Goal: Information Seeking & Learning: Learn about a topic

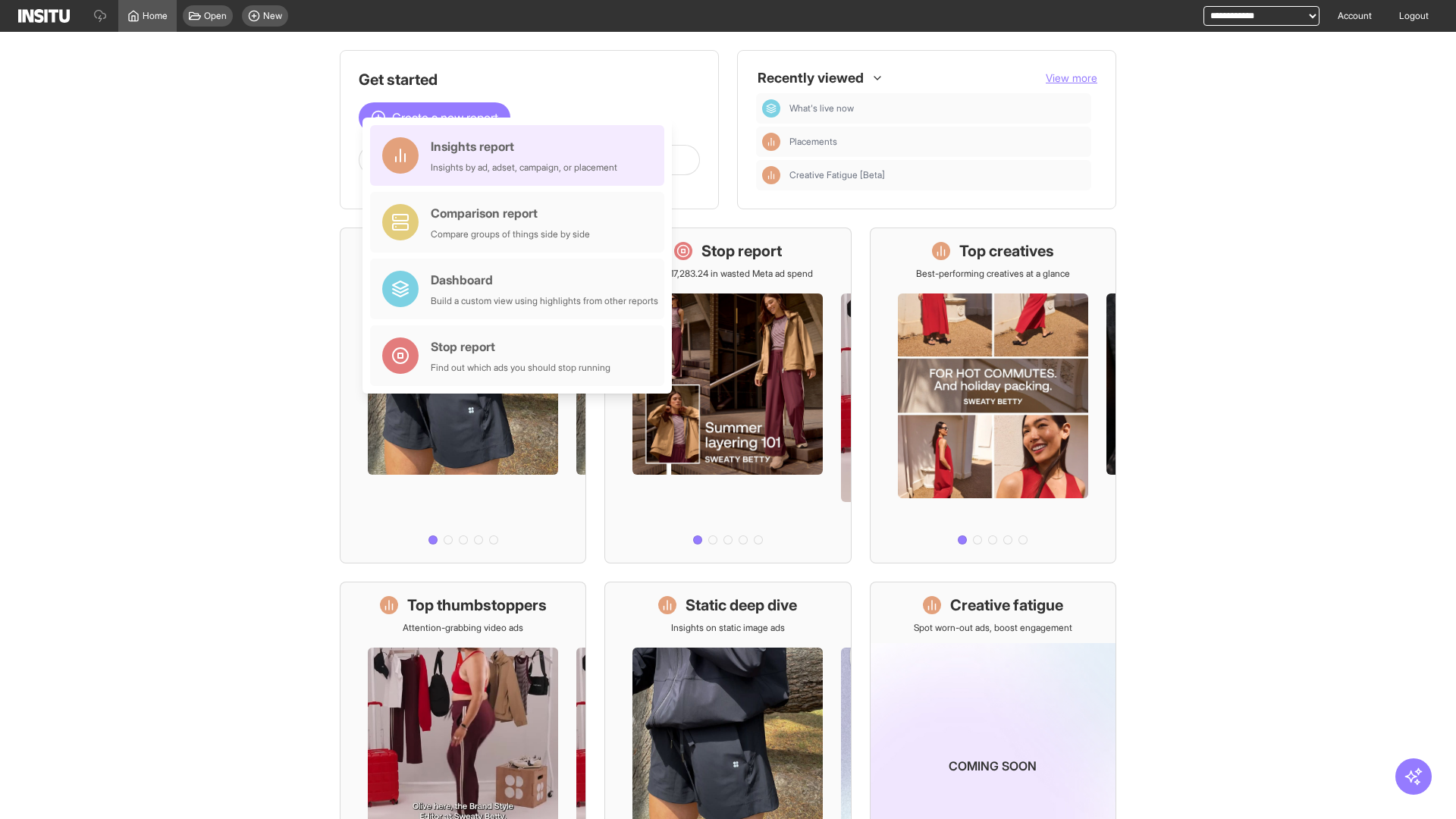
click at [521, 155] on div "Insights report Insights by ad, adset, campaign, or placement" at bounding box center [524, 156] width 186 height 37
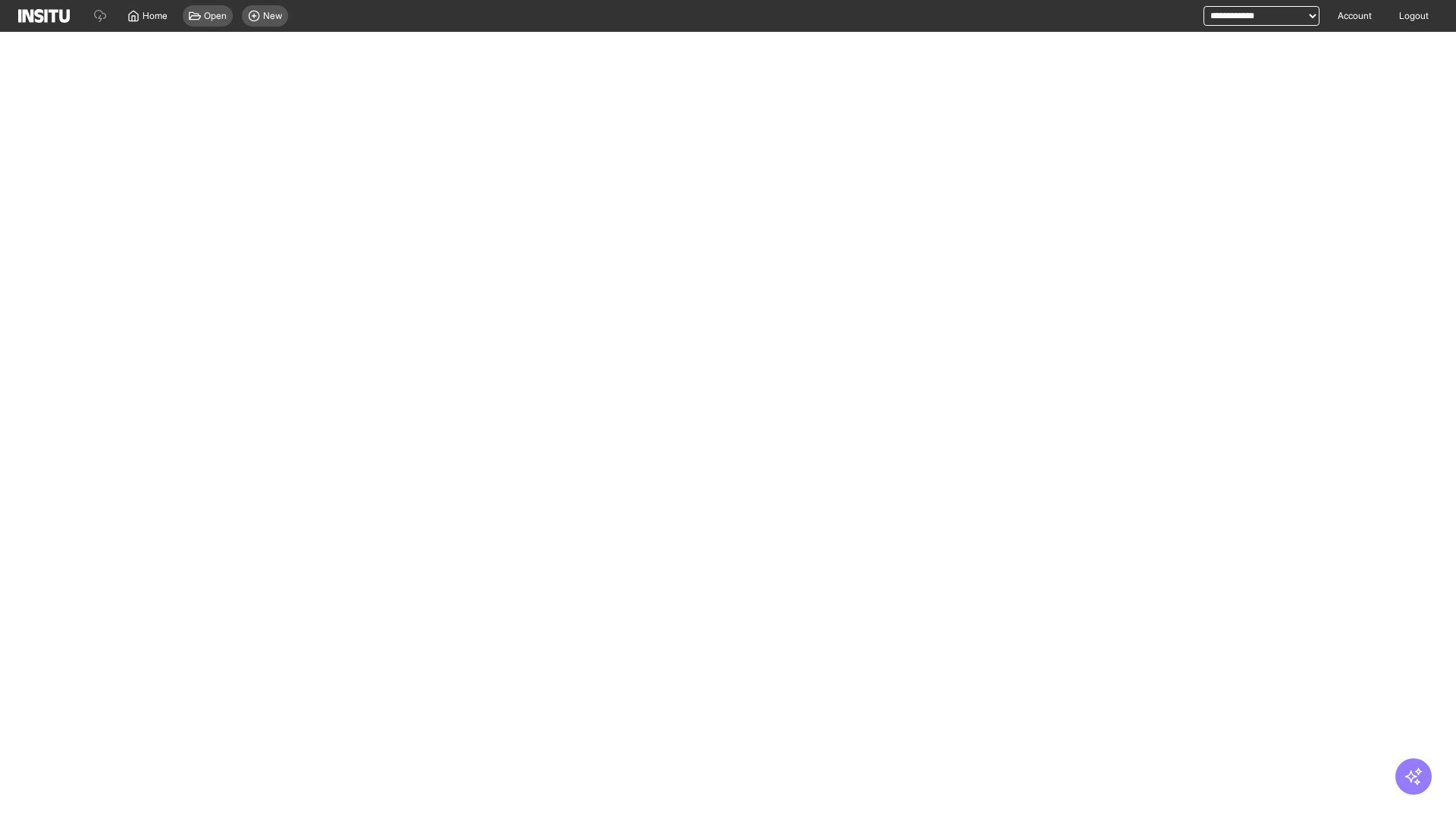
select select "**"
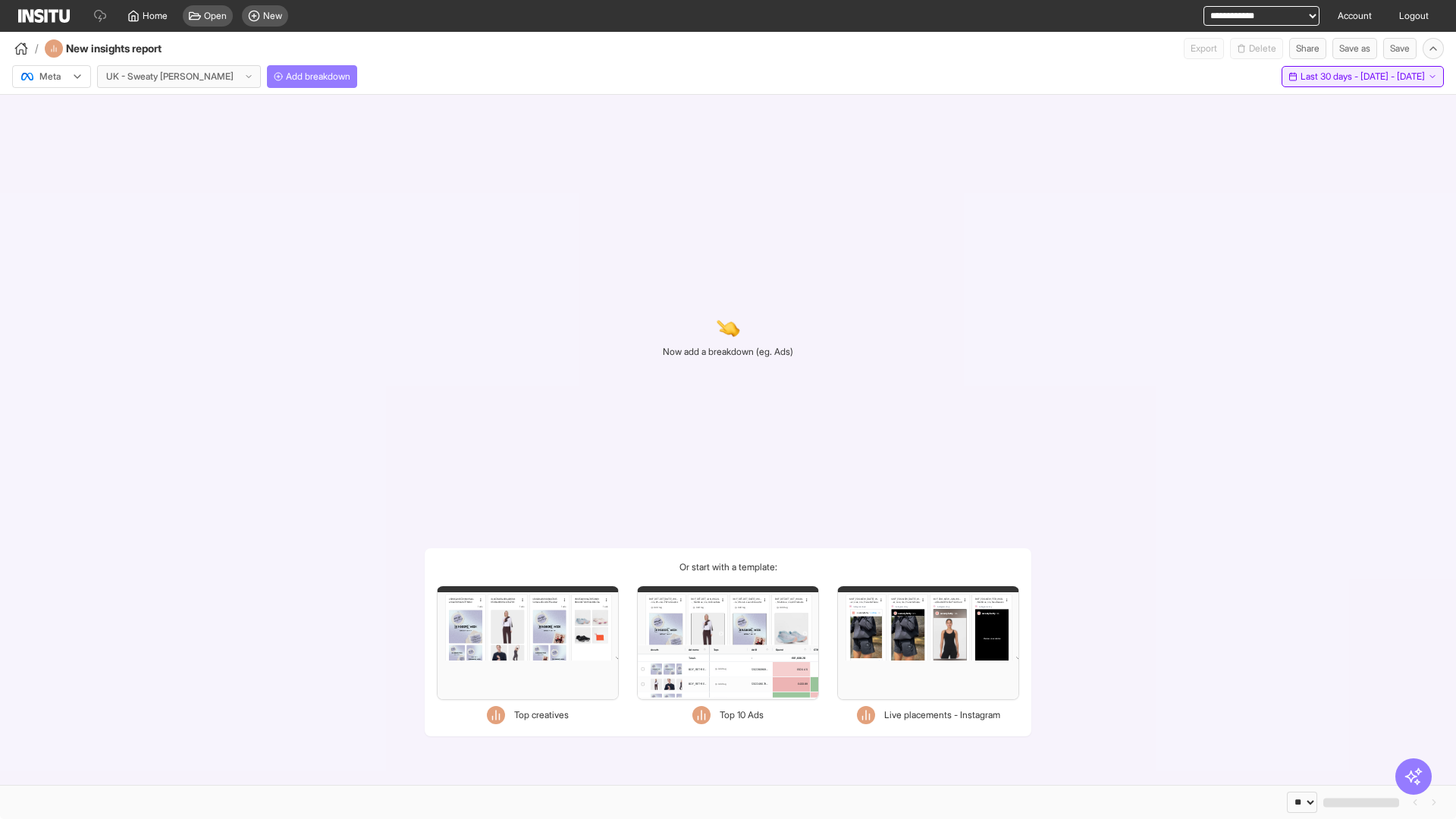
click at [1329, 77] on span "Last 30 days - [DATE] - [DATE]" at bounding box center [1362, 77] width 125 height 12
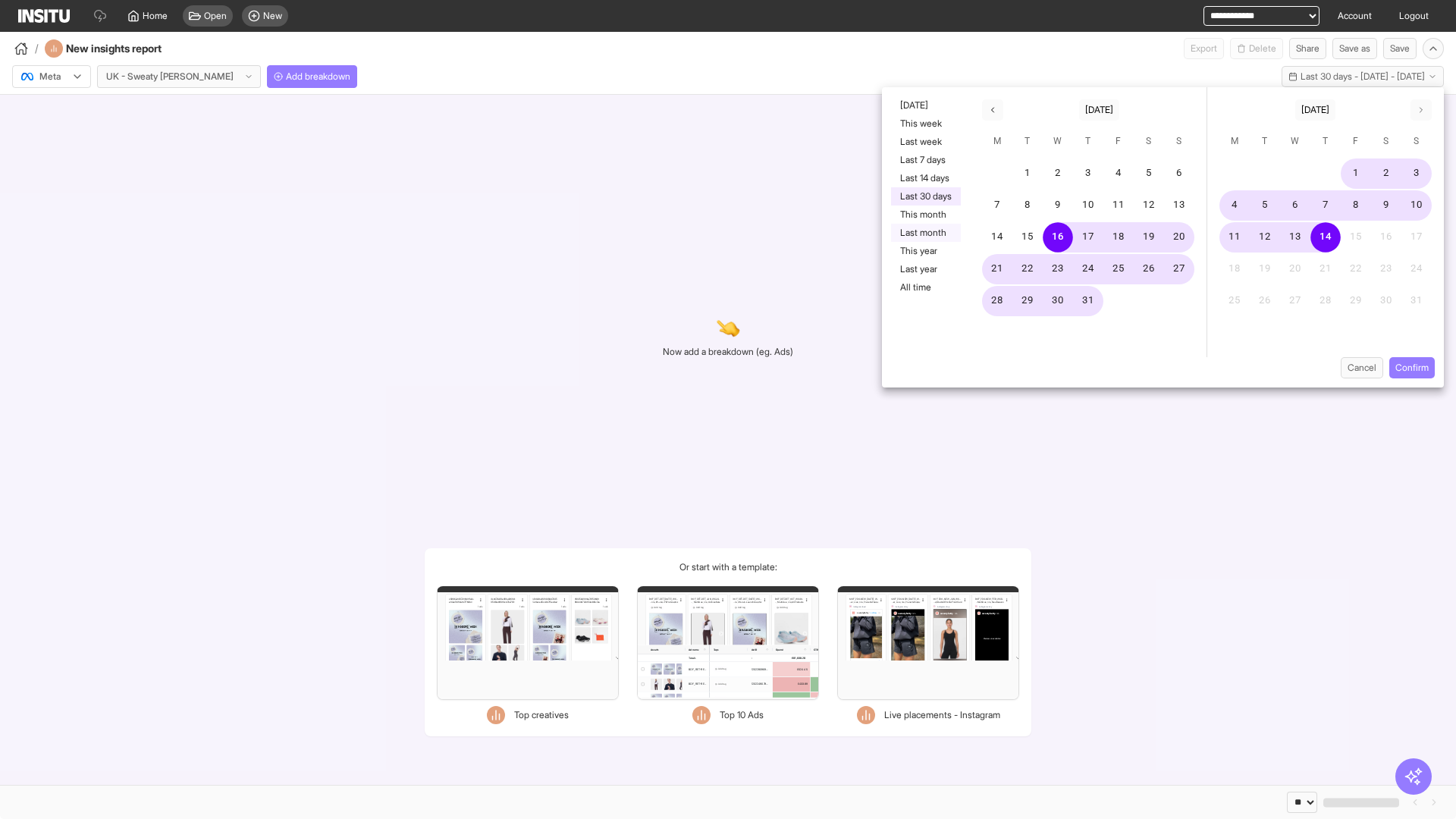
click at [924, 233] on button "Last month" at bounding box center [926, 233] width 70 height 18
